Goal: Task Accomplishment & Management: Manage account settings

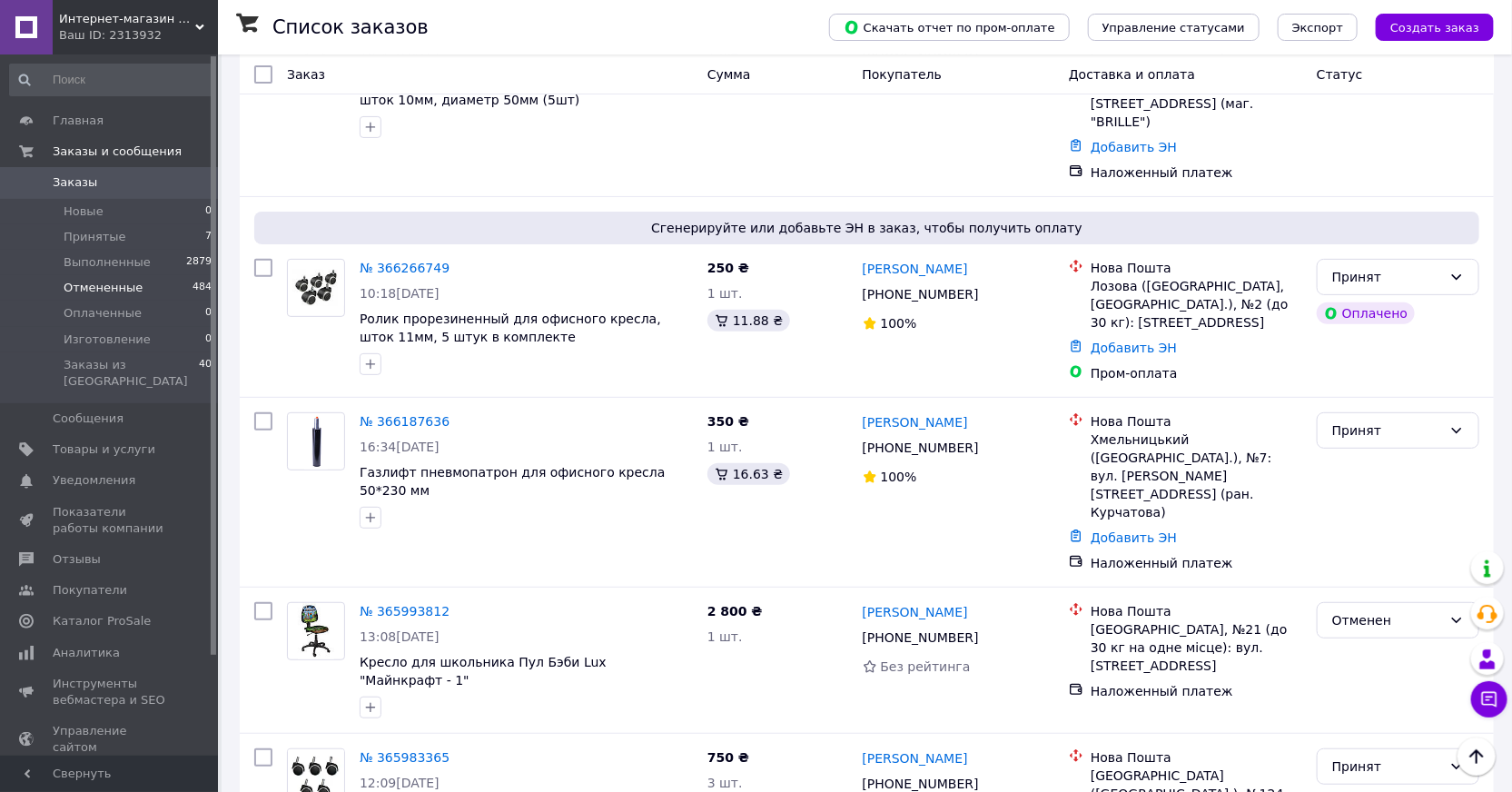
scroll to position [165, 0]
click at [121, 441] on span "Товары и услуги" at bounding box center [104, 450] width 102 height 17
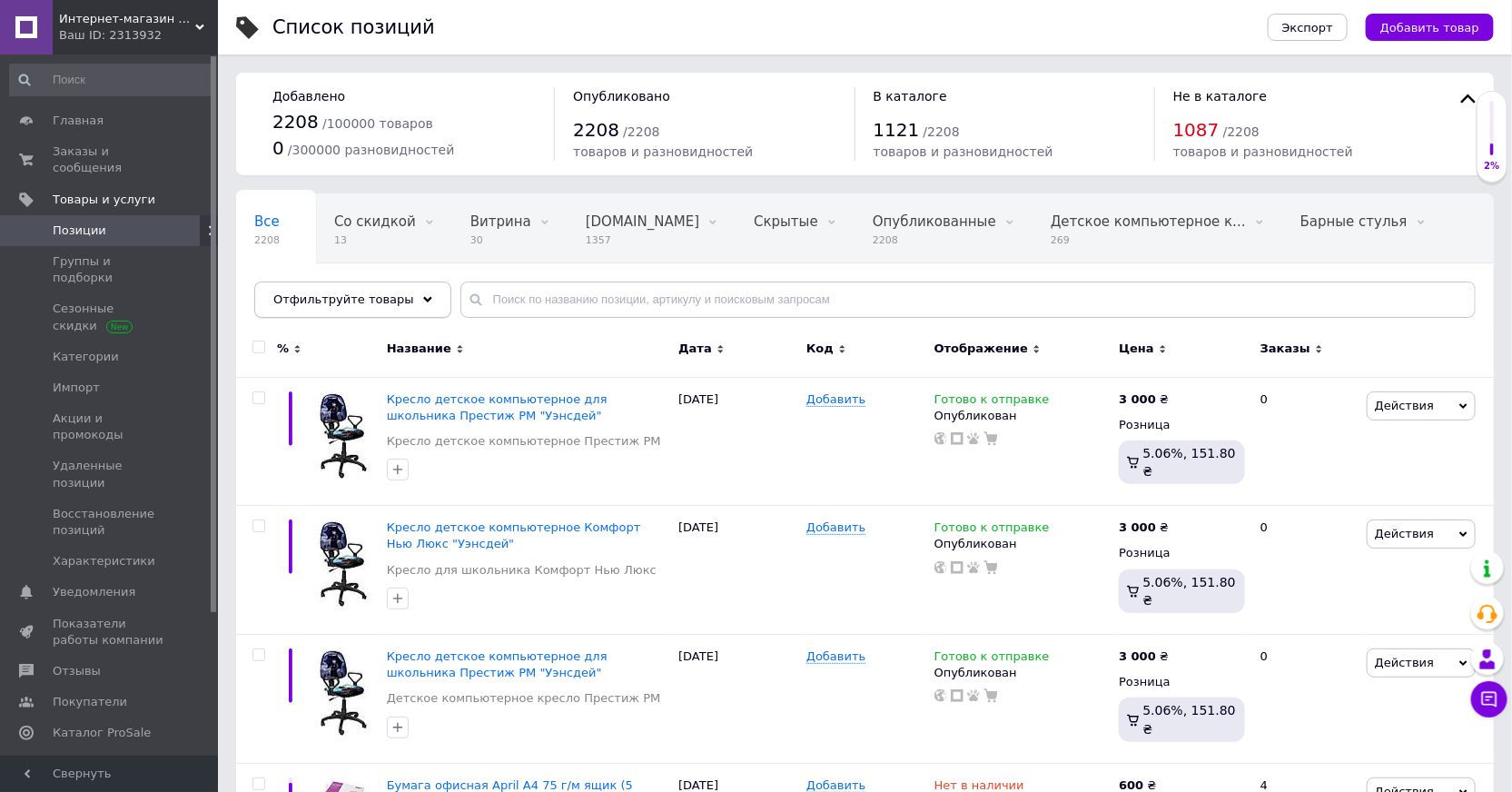
click at [405, 309] on div "Отфильтруйте товары" at bounding box center [353, 300] width 197 height 36
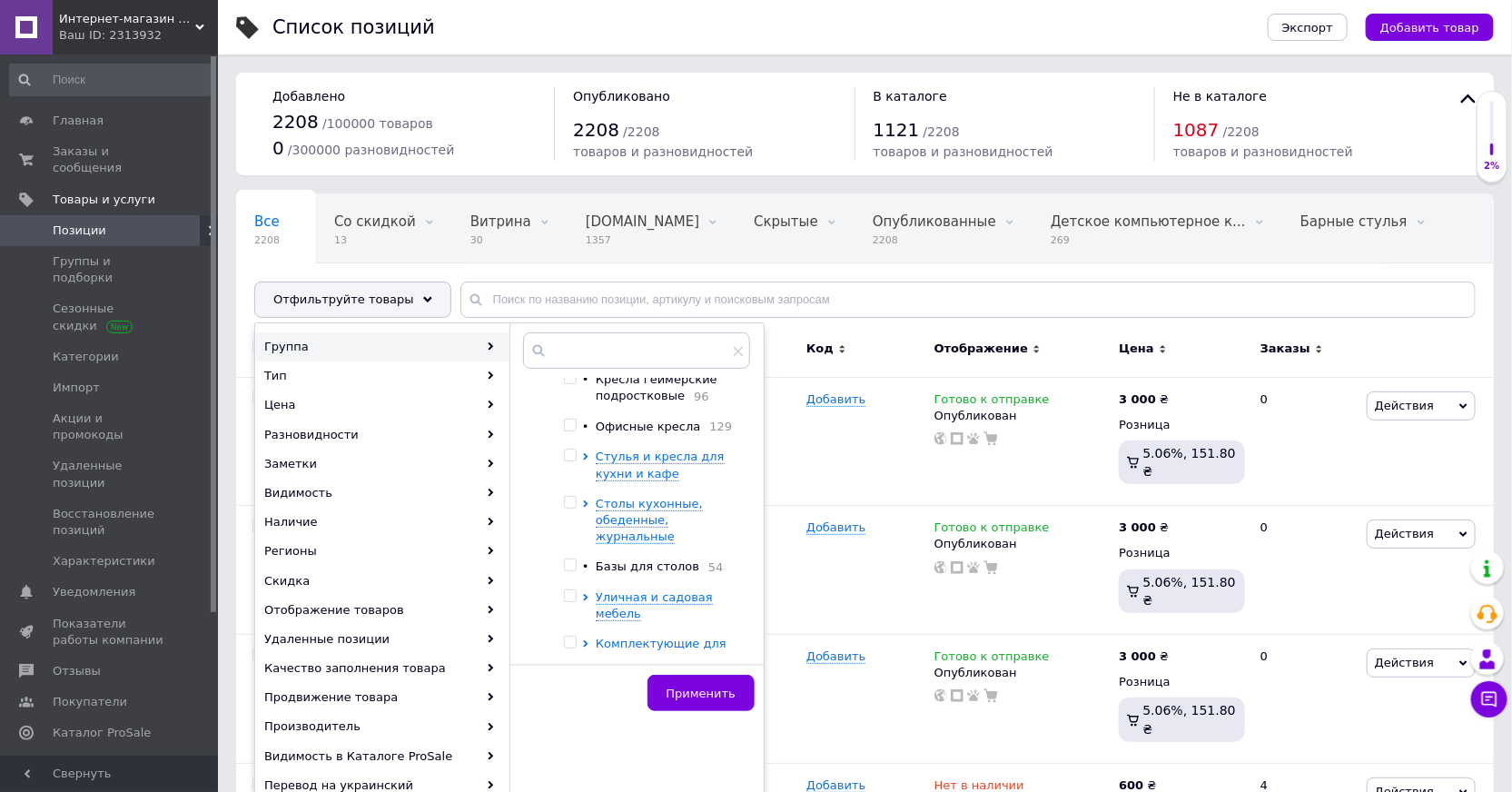
scroll to position [578, 0]
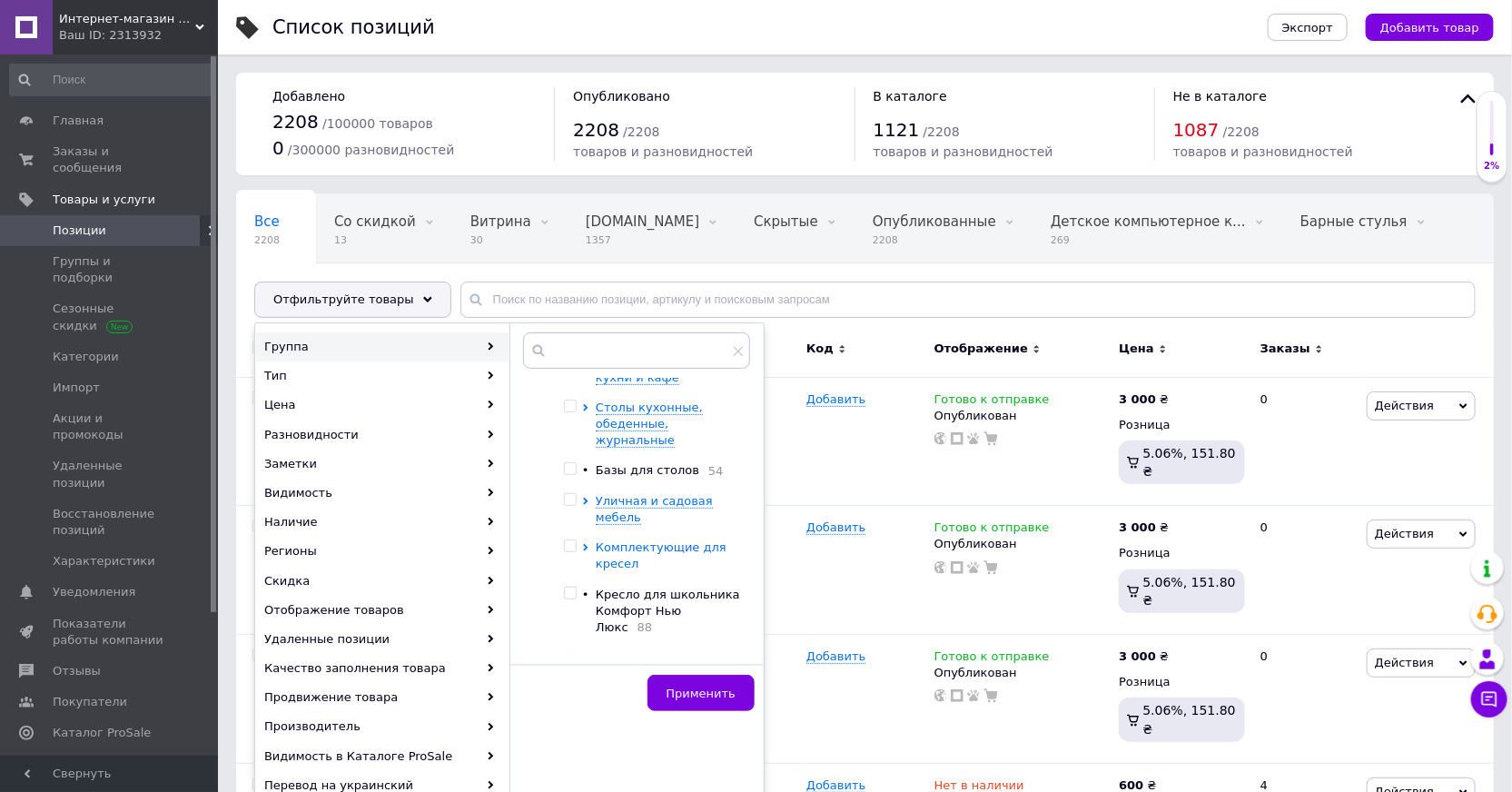
click at [599, 541] on span "Комплектующие для кресел" at bounding box center [661, 556] width 131 height 30
click at [600, 618] on input "checkbox" at bounding box center [596, 624] width 12 height 12
checkbox input "true"
click at [695, 702] on button "Применить" at bounding box center [701, 692] width 107 height 36
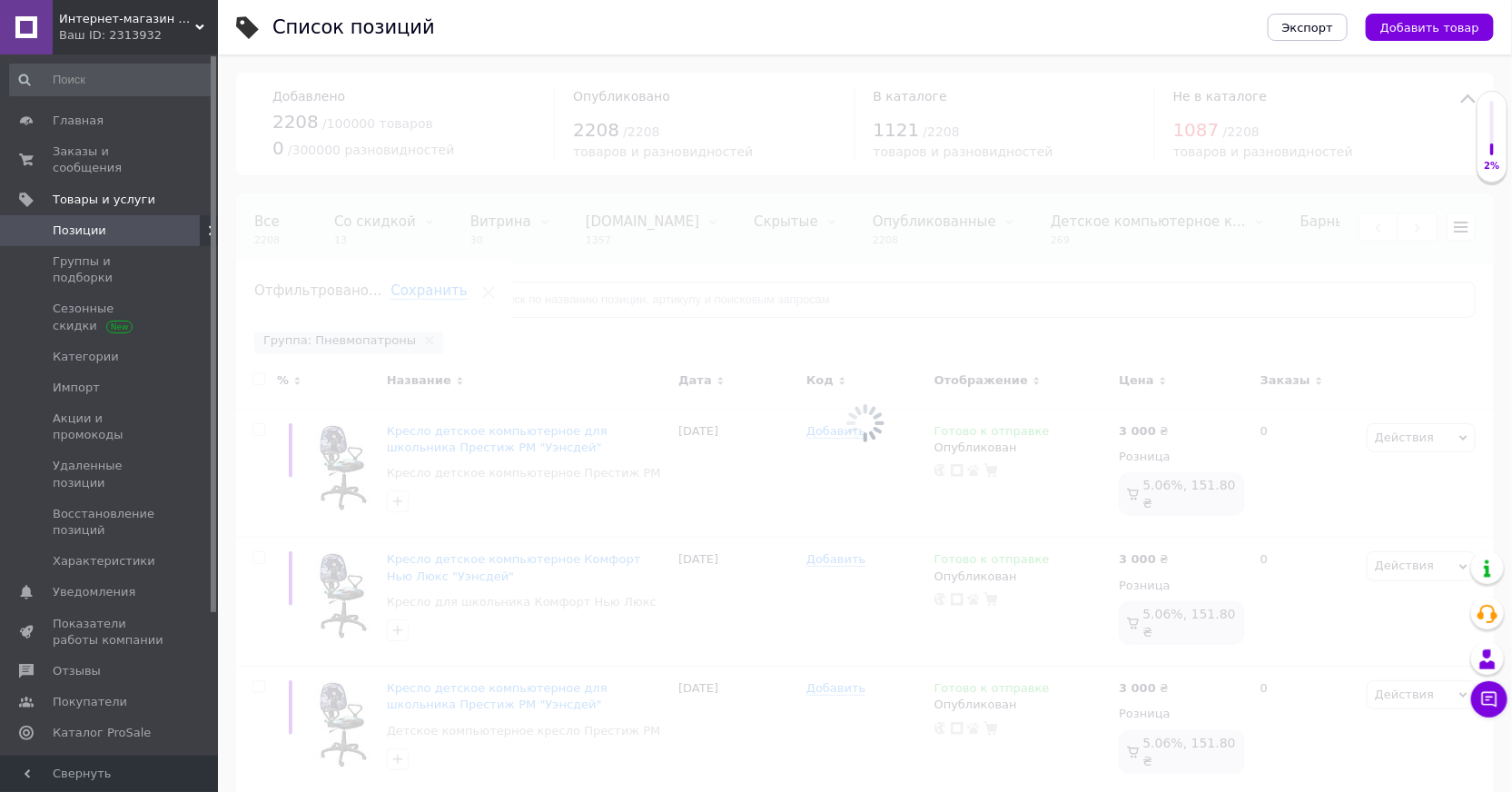
scroll to position [0, 358]
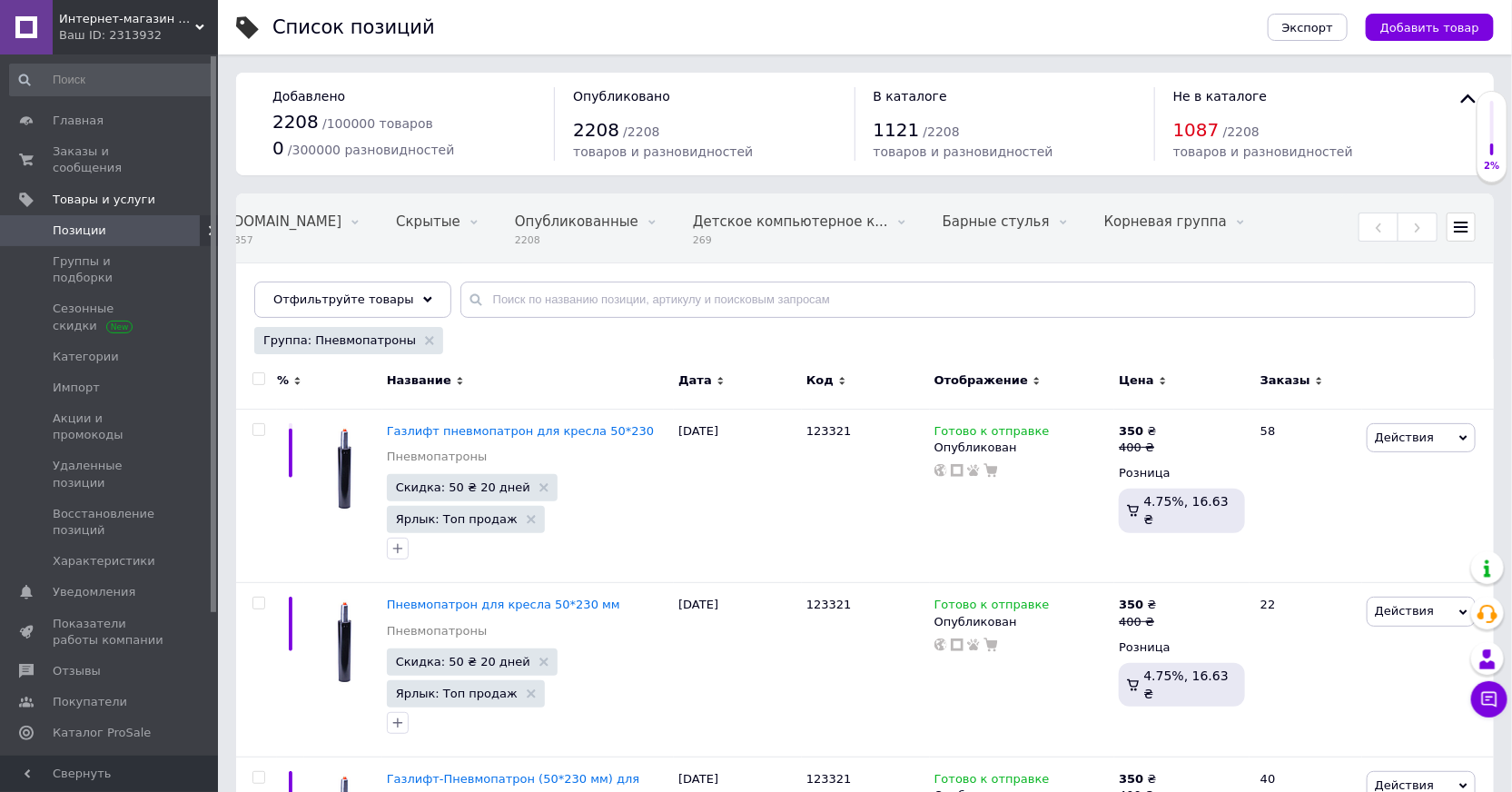
click at [261, 382] on input "checkbox" at bounding box center [258, 379] width 12 height 12
checkbox input "true"
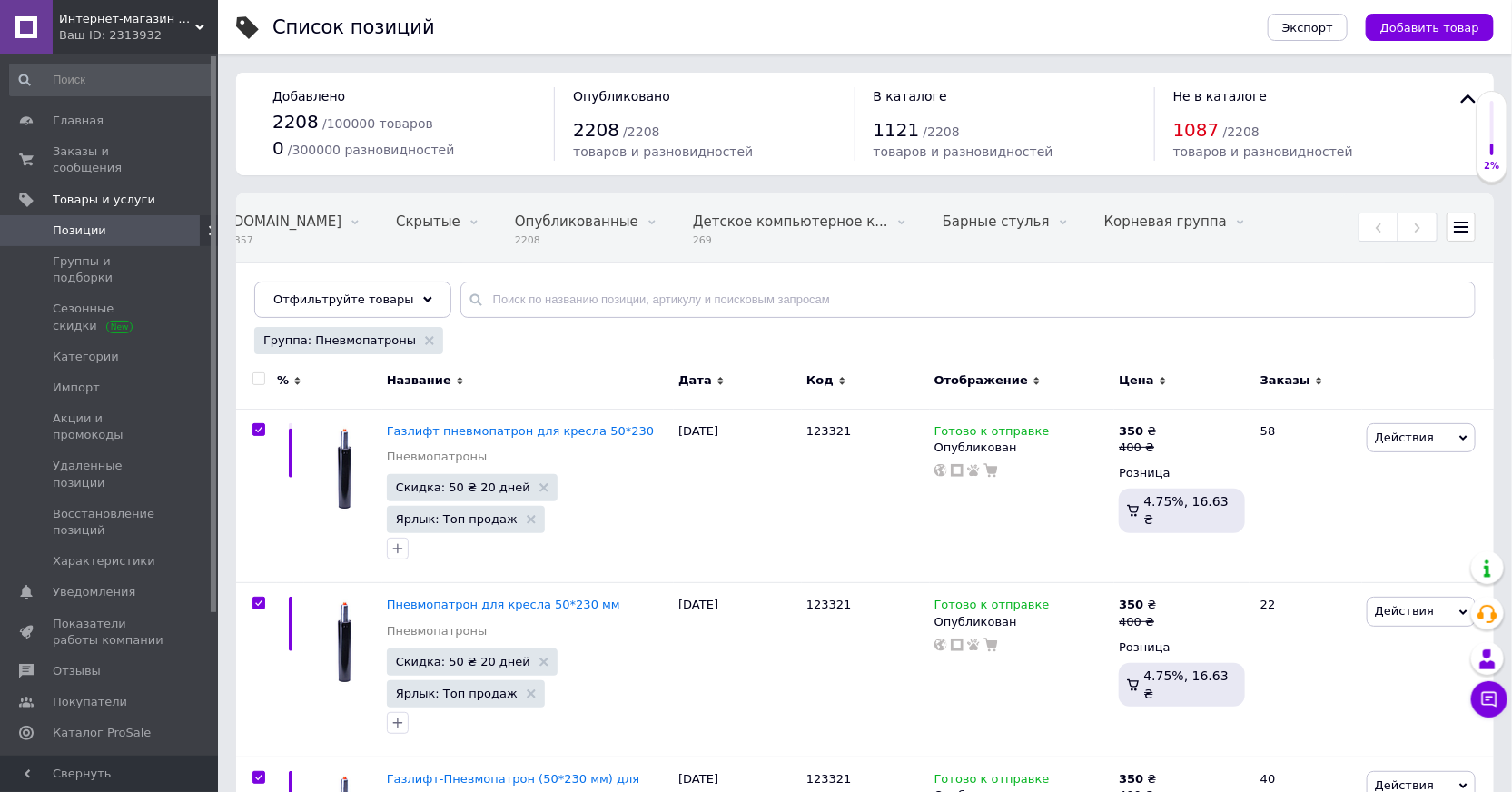
checkbox input "true"
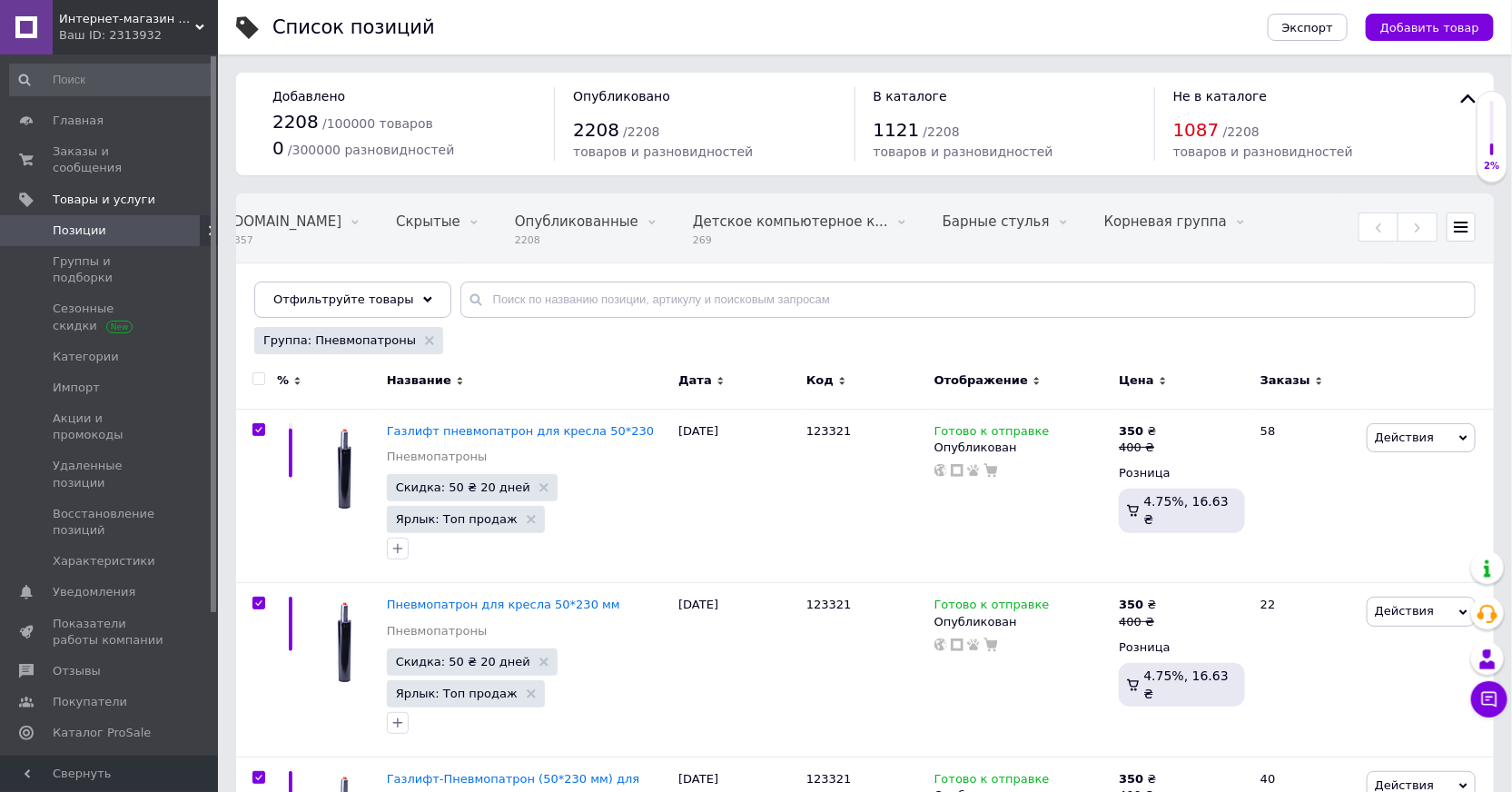
checkbox input "true"
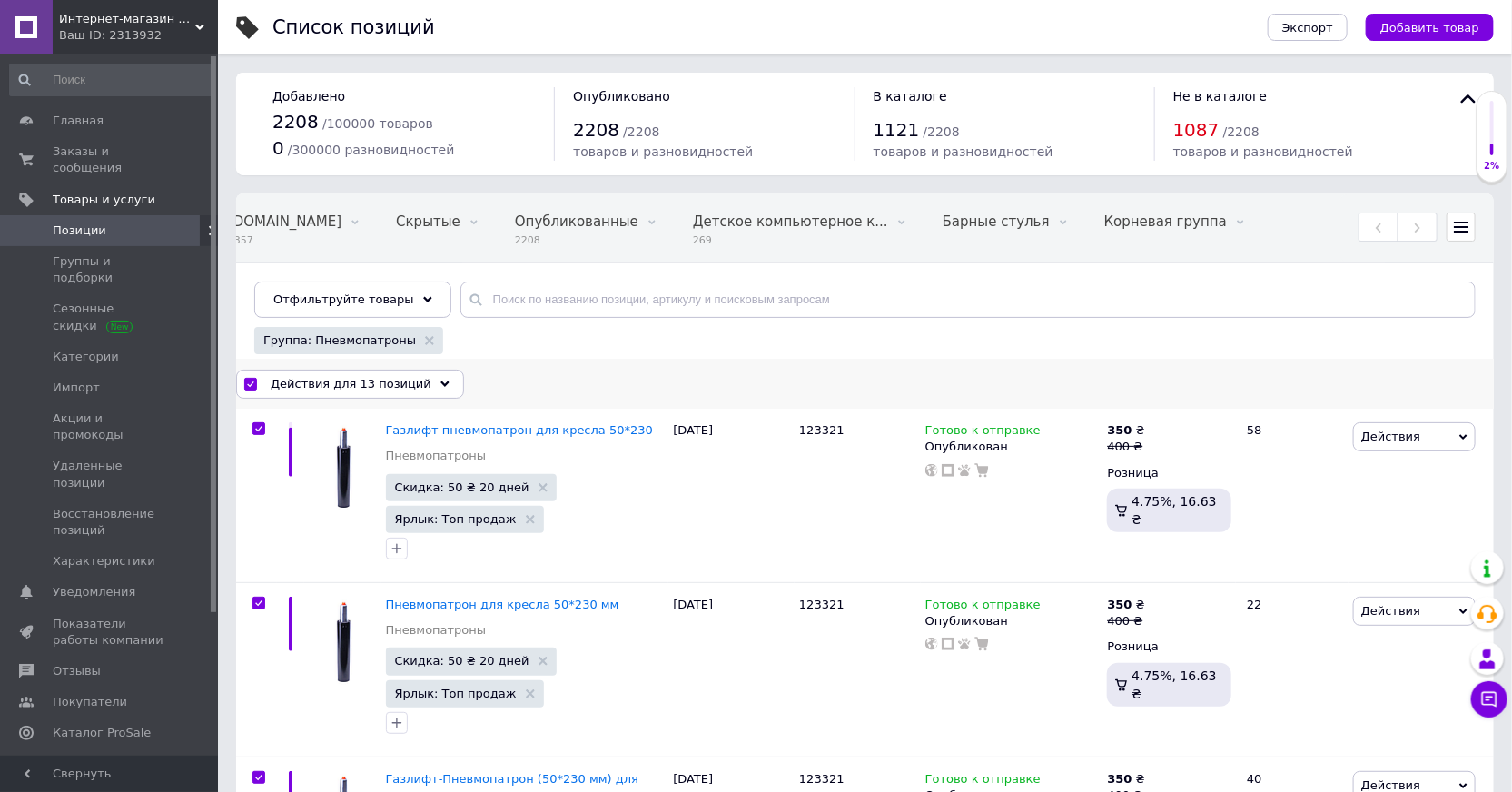
click at [382, 383] on span "Действия для 13 позиций" at bounding box center [351, 384] width 161 height 17
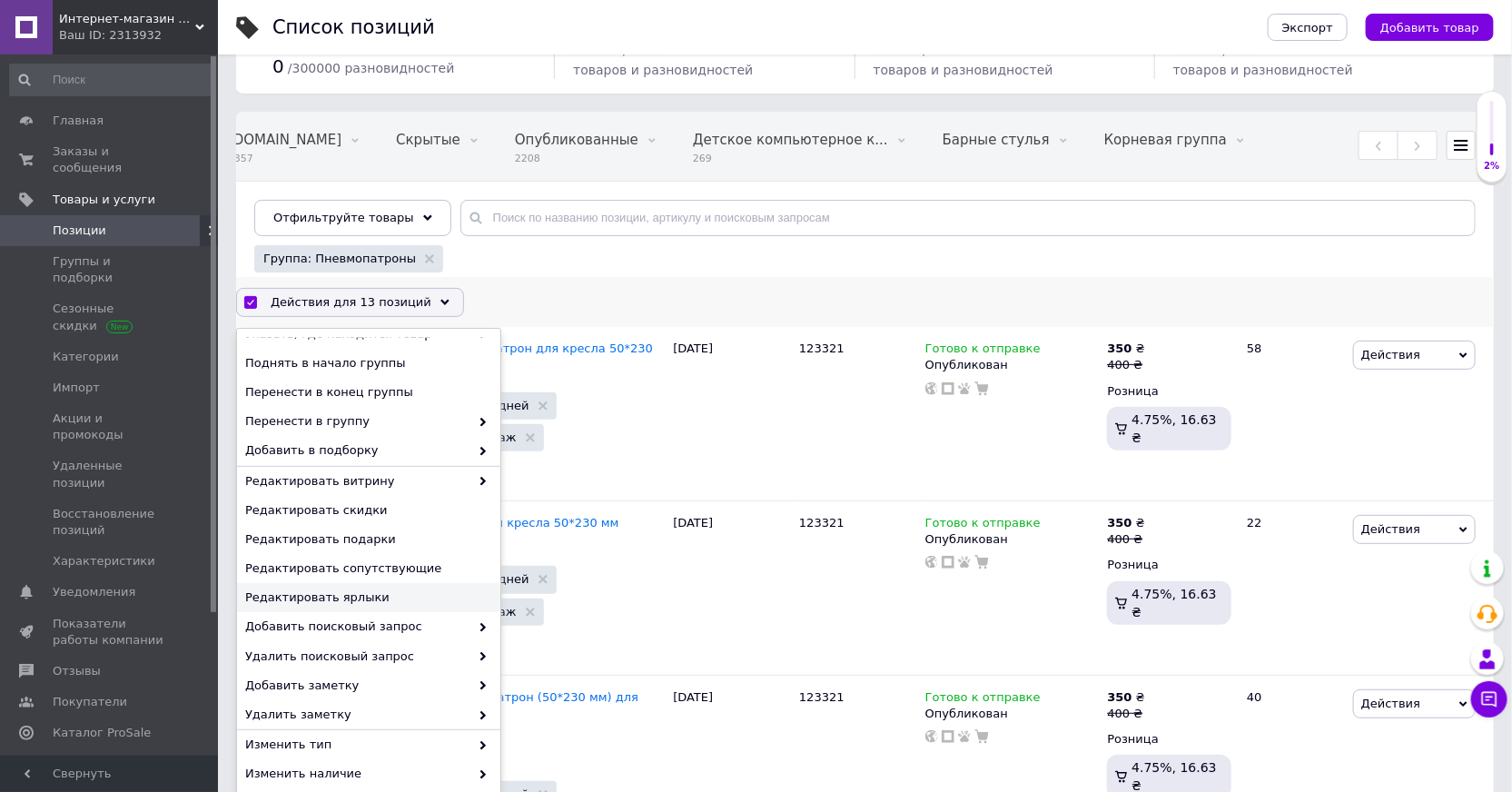
scroll to position [22, 0]
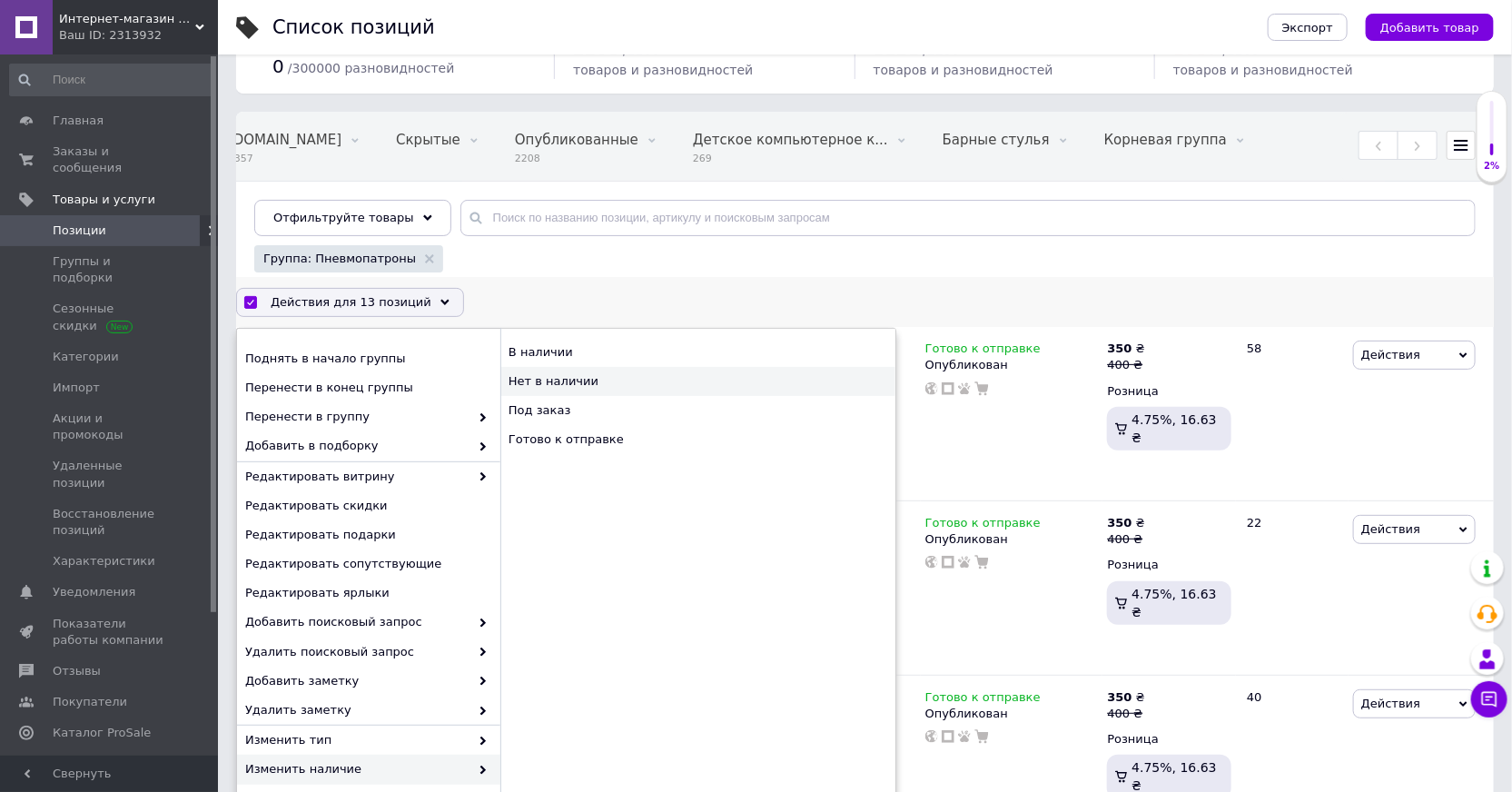
click at [547, 383] on div "Нет в наличии" at bounding box center [698, 381] width 395 height 29
checkbox input "false"
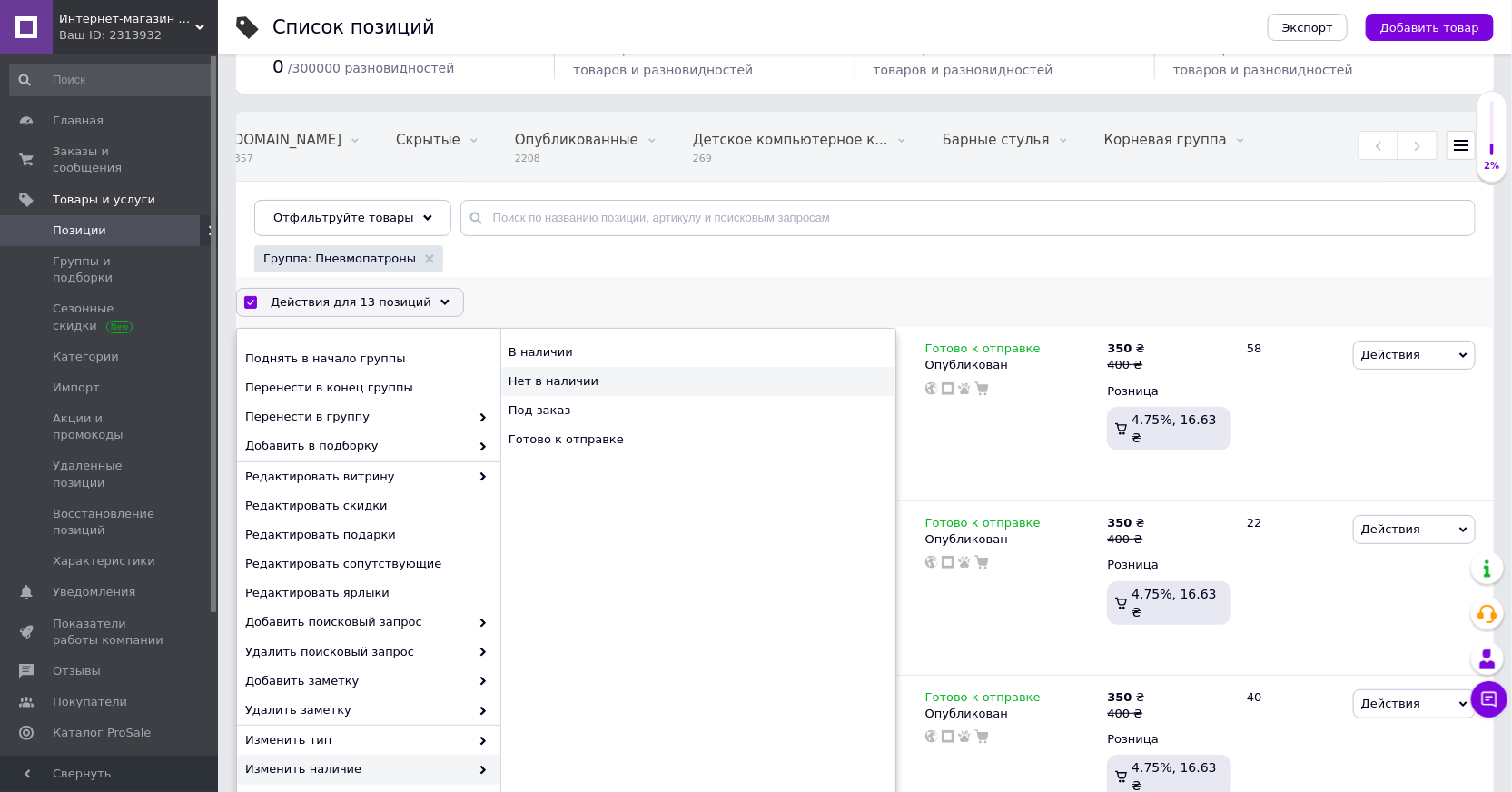
checkbox input "false"
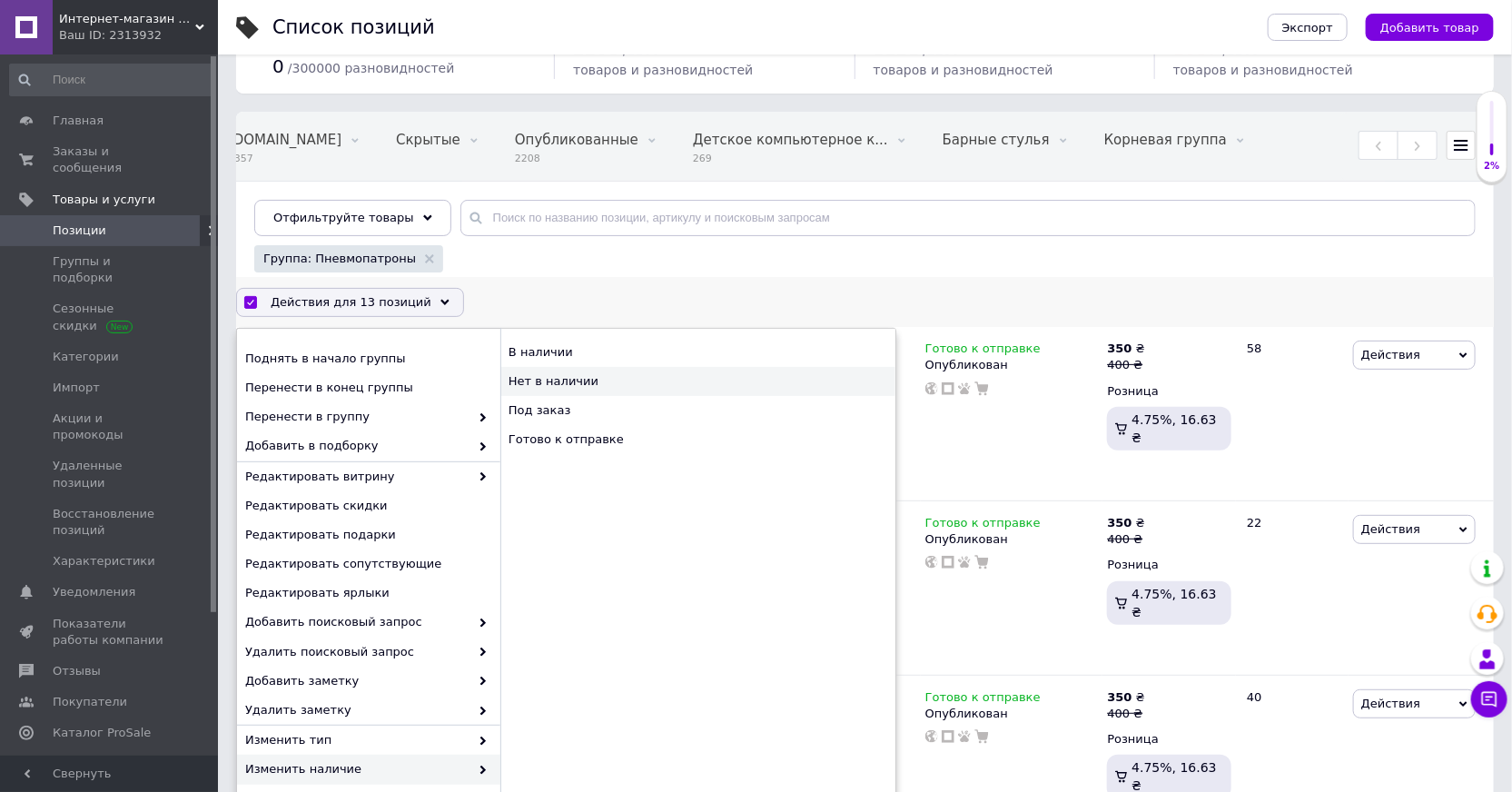
checkbox input "false"
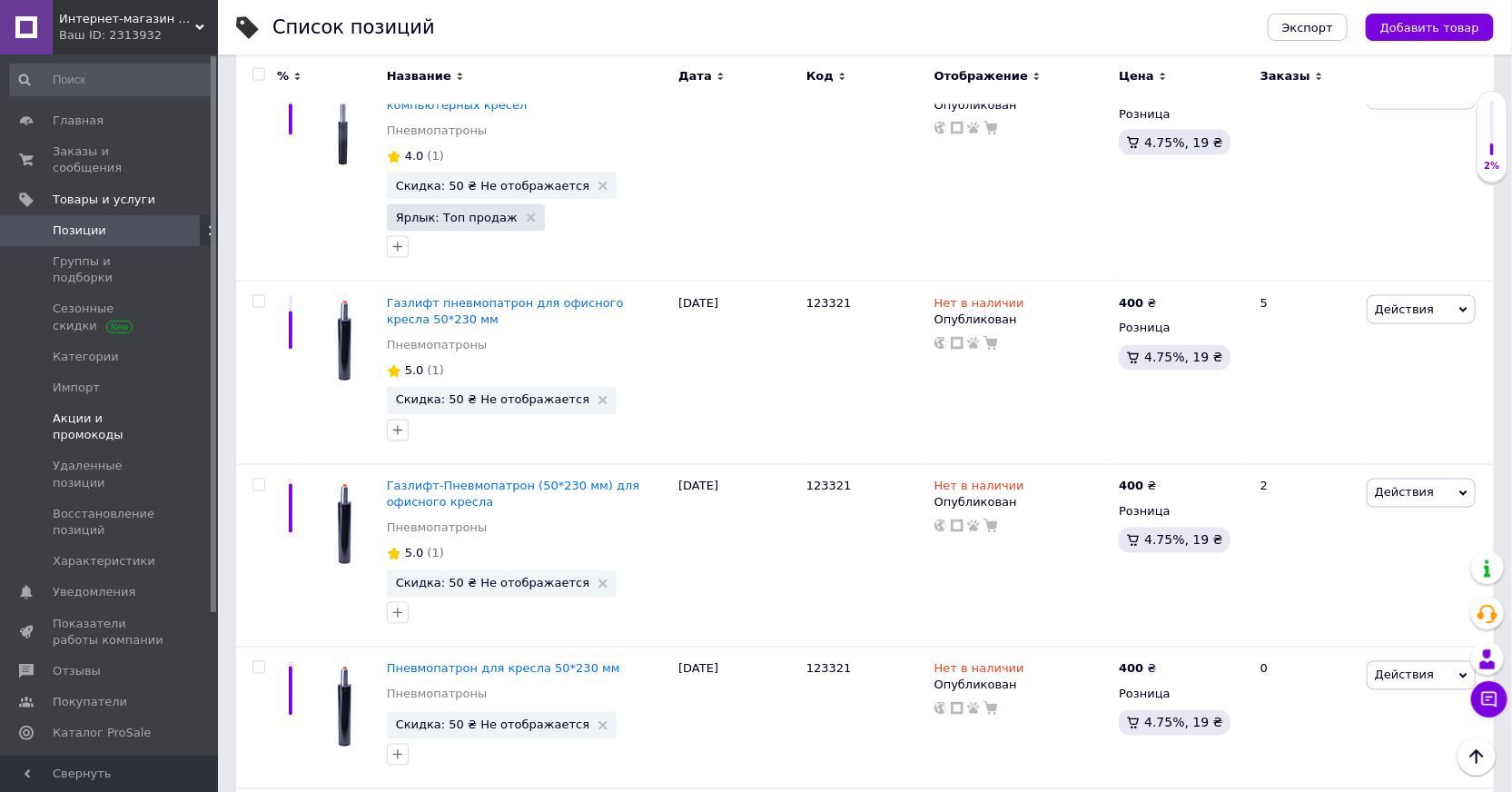
scroll to position [1241, 0]
